Goal: Find specific page/section: Find specific page/section

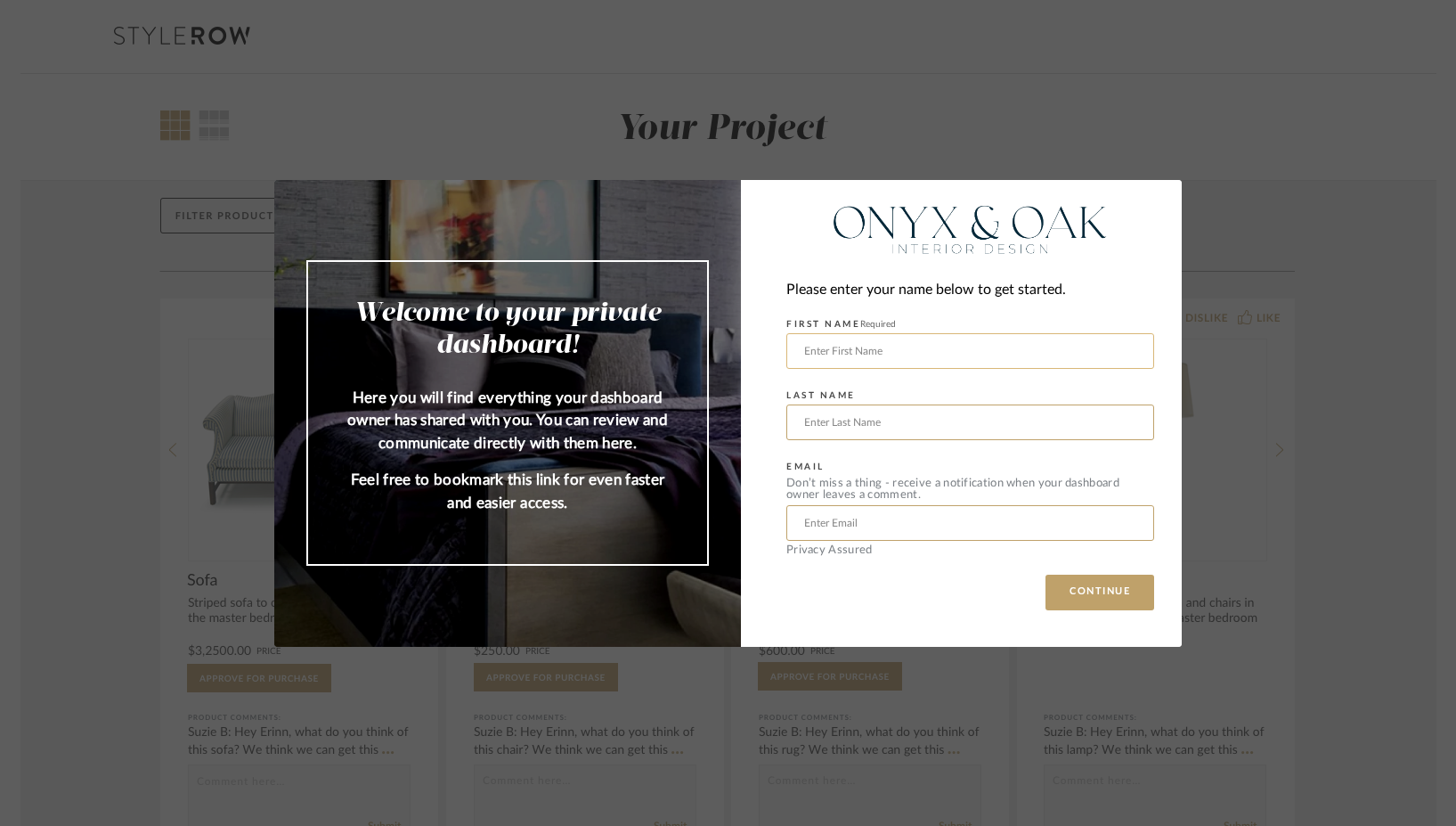
click at [890, 349] on input "text" at bounding box center [970, 351] width 368 height 36
type input "[PERSON_NAME]"
click at [890, 413] on input "text" at bounding box center [970, 422] width 368 height 36
type input "[PERSON_NAME]"
click at [876, 496] on input "text" at bounding box center [970, 523] width 368 height 36
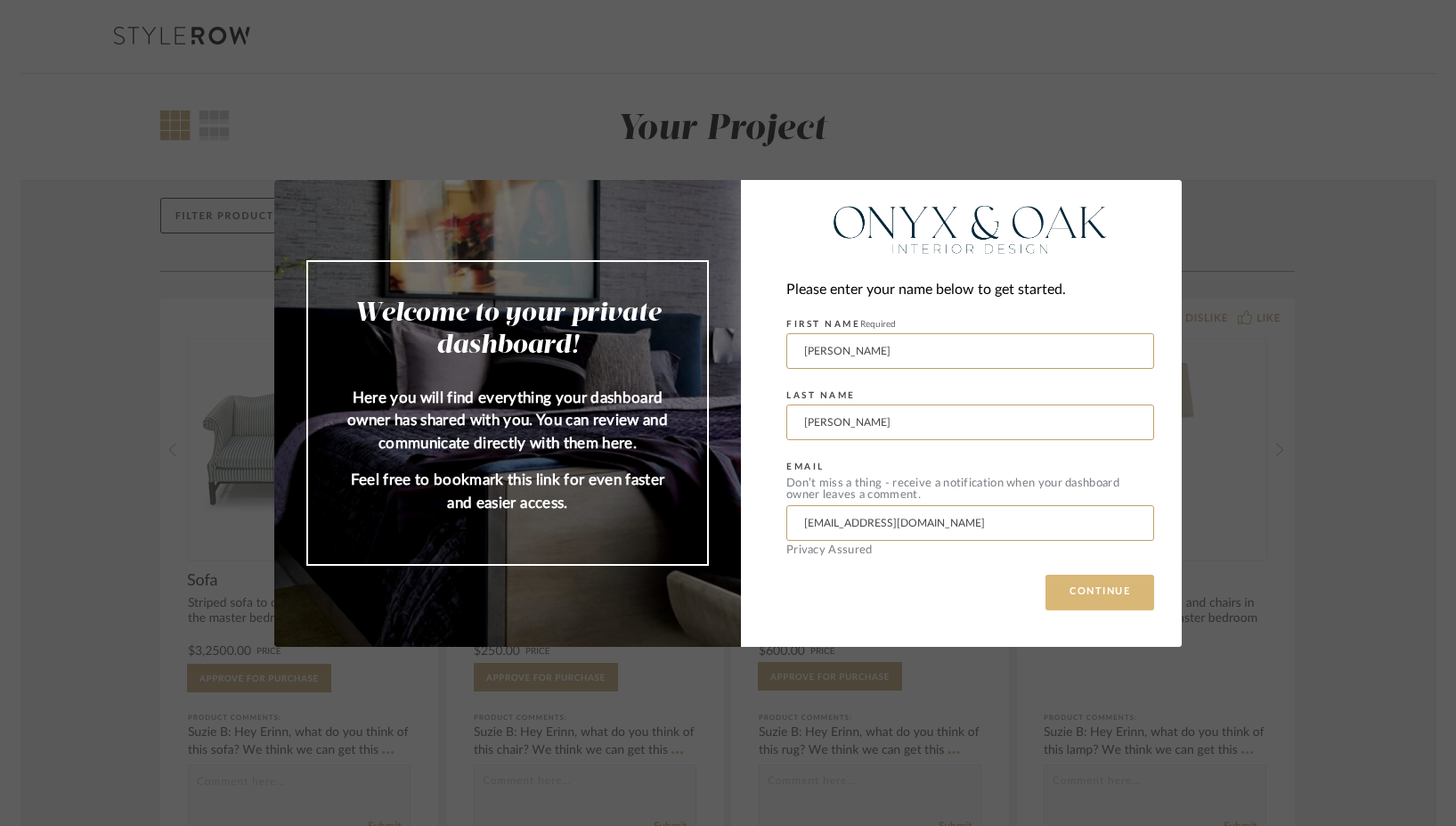
type input "[EMAIL_ADDRESS][DOMAIN_NAME]"
click at [890, 496] on button "CONTINUE" at bounding box center [1099, 592] width 108 height 36
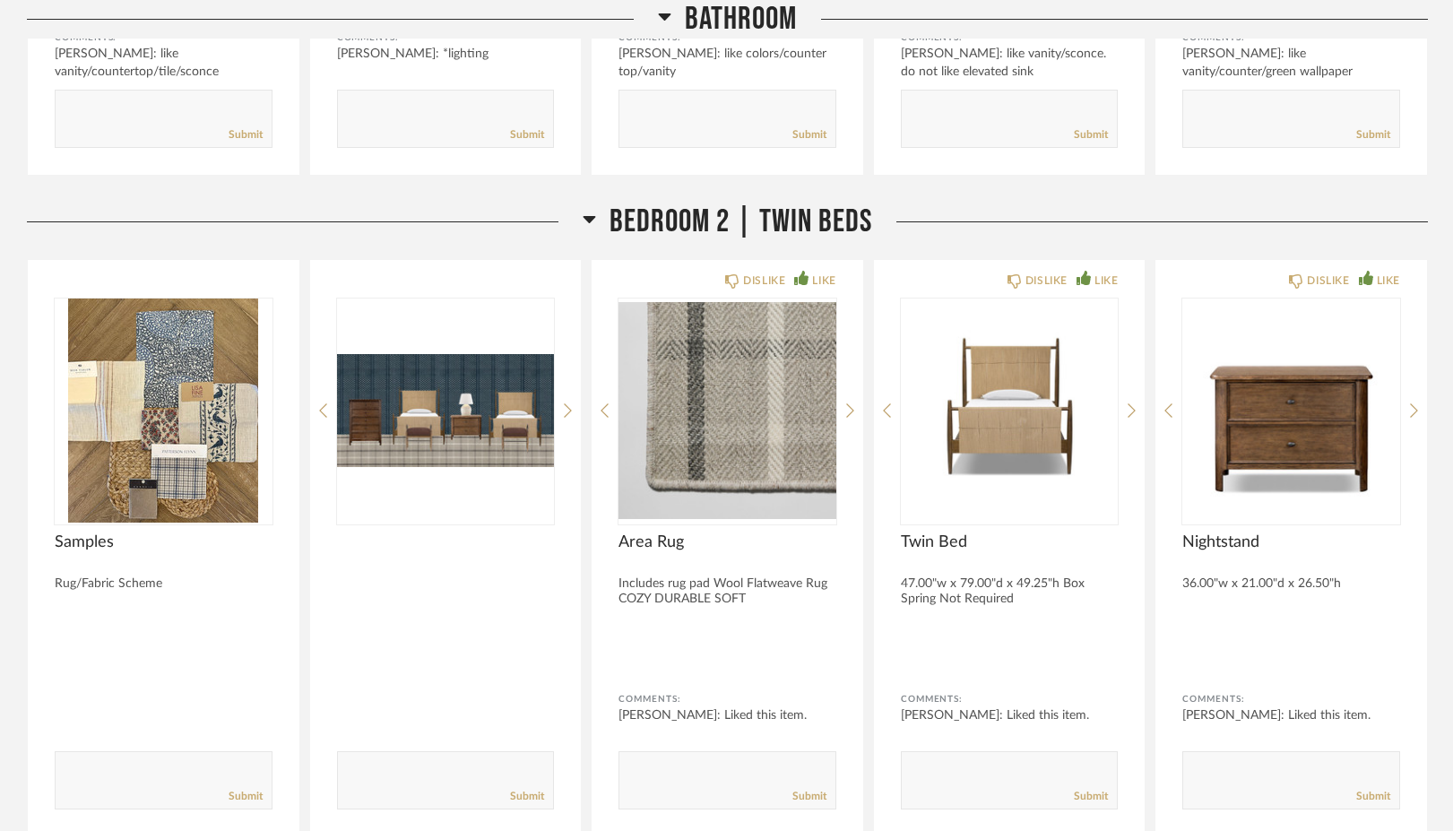
scroll to position [10706, 0]
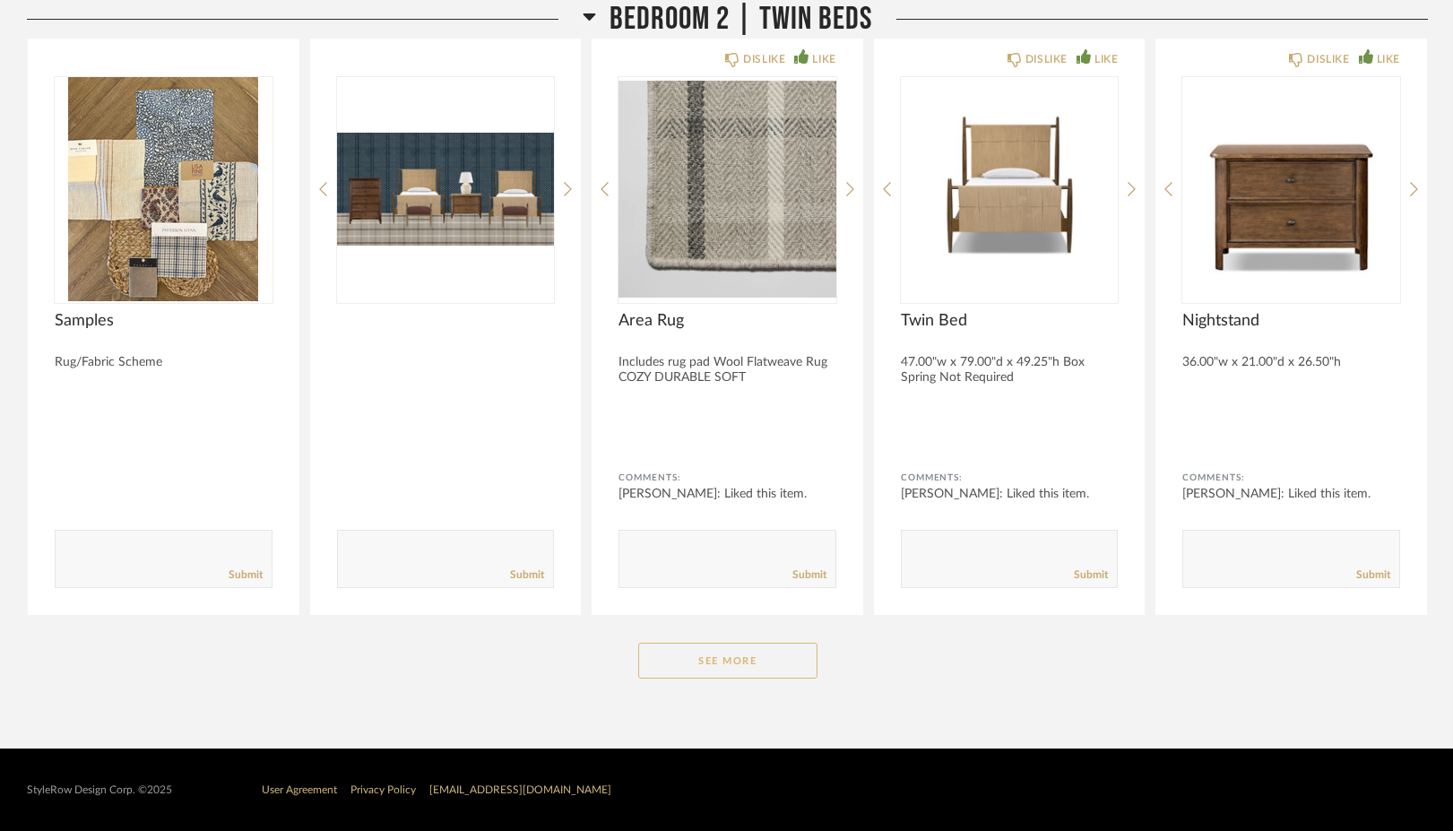
click at [744, 499] on button "See More" at bounding box center [727, 660] width 179 height 36
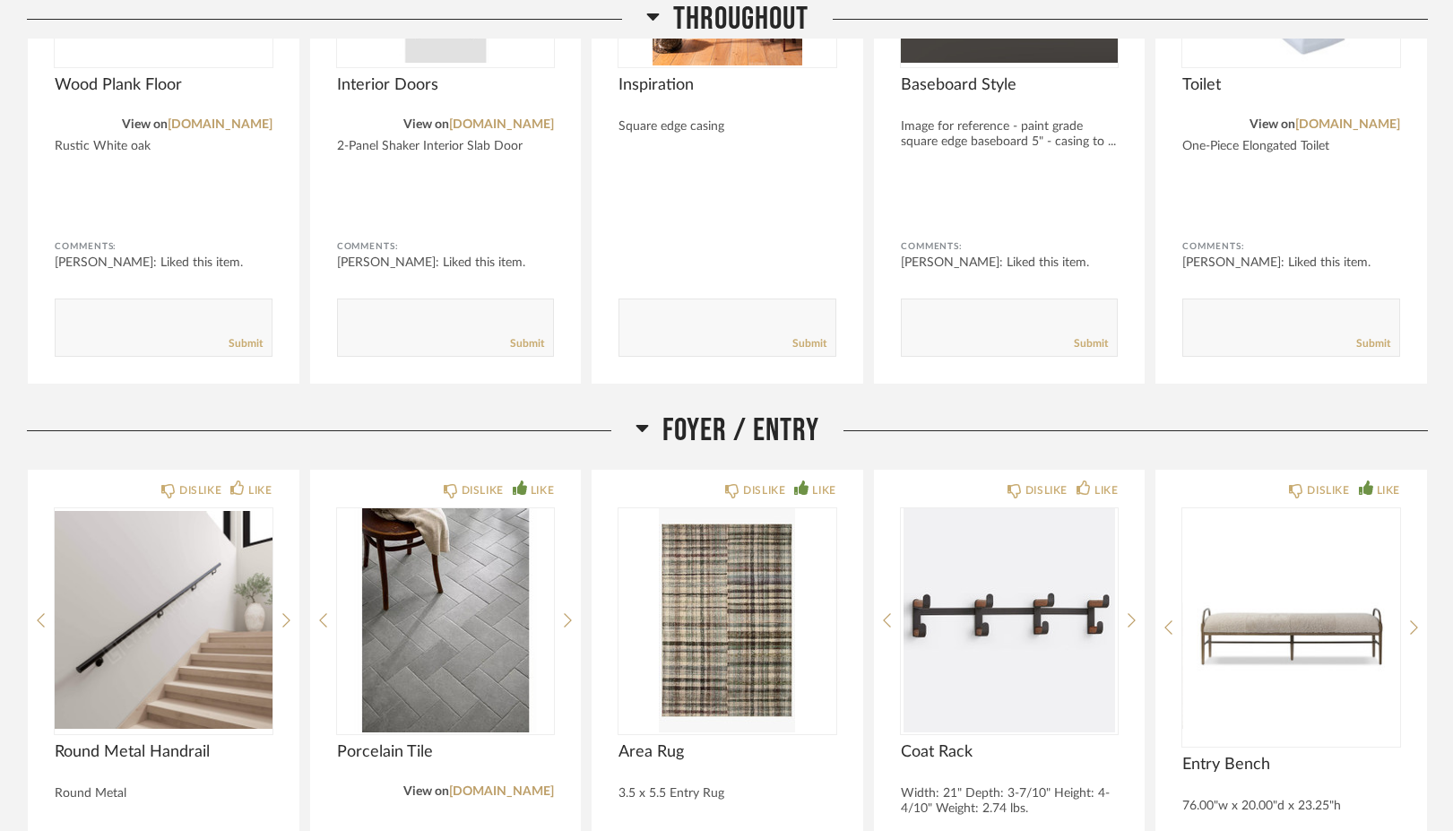
scroll to position [1434, 0]
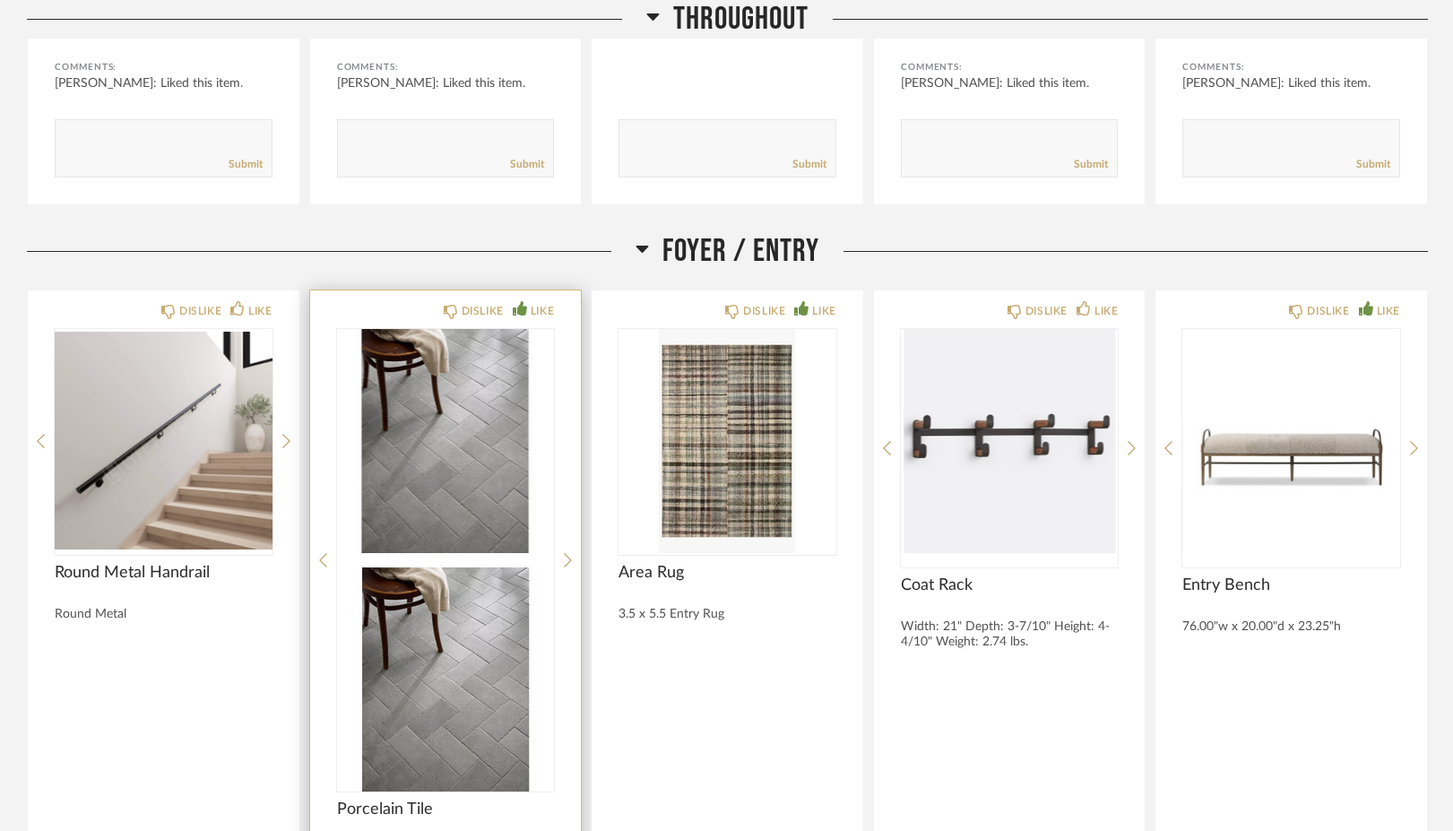
click at [419, 488] on div at bounding box center [446, 560] width 218 height 462
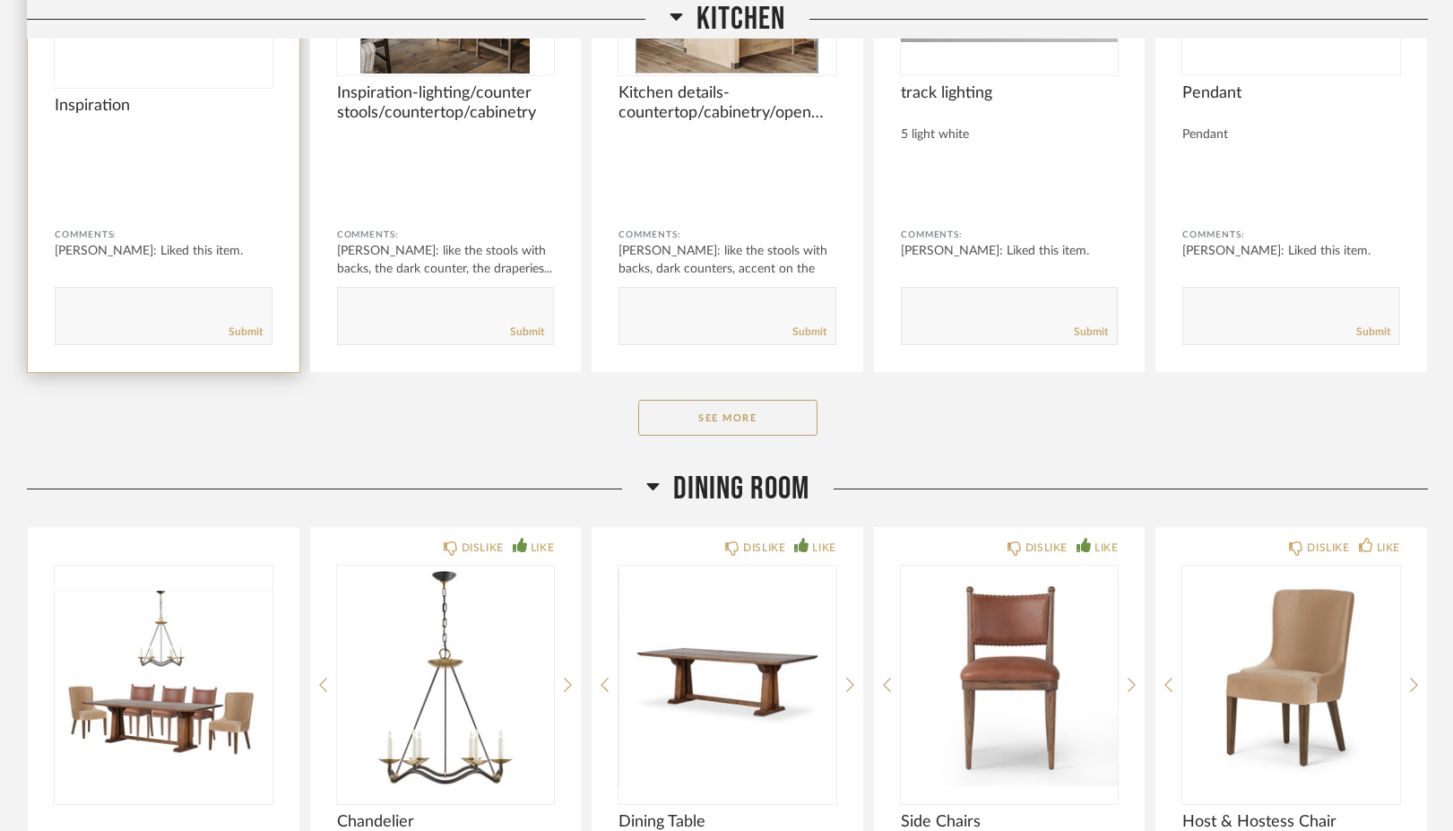
scroll to position [3495, 0]
